Goal: Navigation & Orientation: Find specific page/section

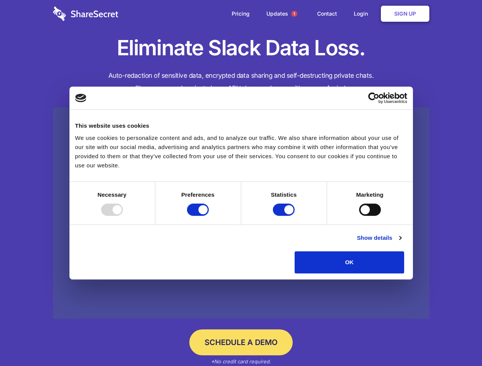
click at [123, 216] on div at bounding box center [112, 210] width 22 height 12
click at [209, 216] on input "Preferences" at bounding box center [198, 210] width 22 height 12
checkbox input "false"
click at [284, 216] on input "Statistics" at bounding box center [284, 210] width 22 height 12
checkbox input "false"
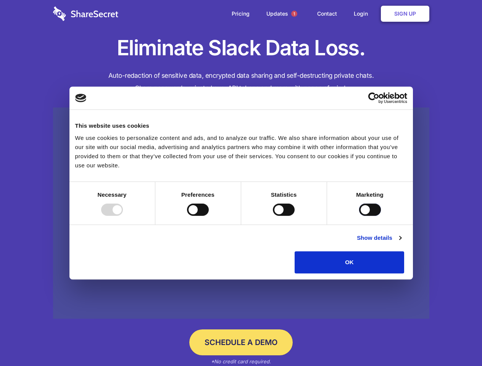
click at [359, 216] on input "Marketing" at bounding box center [370, 210] width 22 height 12
checkbox input "true"
click at [401, 242] on link "Show details" at bounding box center [378, 237] width 44 height 9
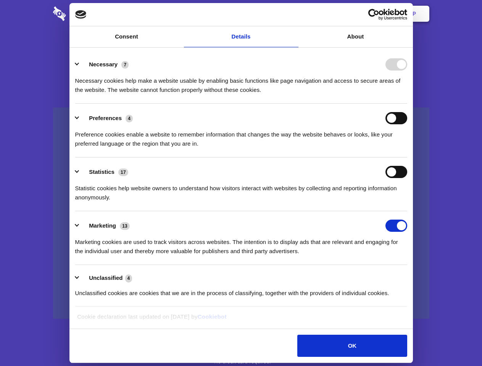
click at [407, 95] on div "Necessary cookies help make a website usable by enabling basic functions like p…" at bounding box center [241, 83] width 332 height 24
click at [294, 14] on span "1" at bounding box center [294, 14] width 6 height 6
